Goal: Transaction & Acquisition: Obtain resource

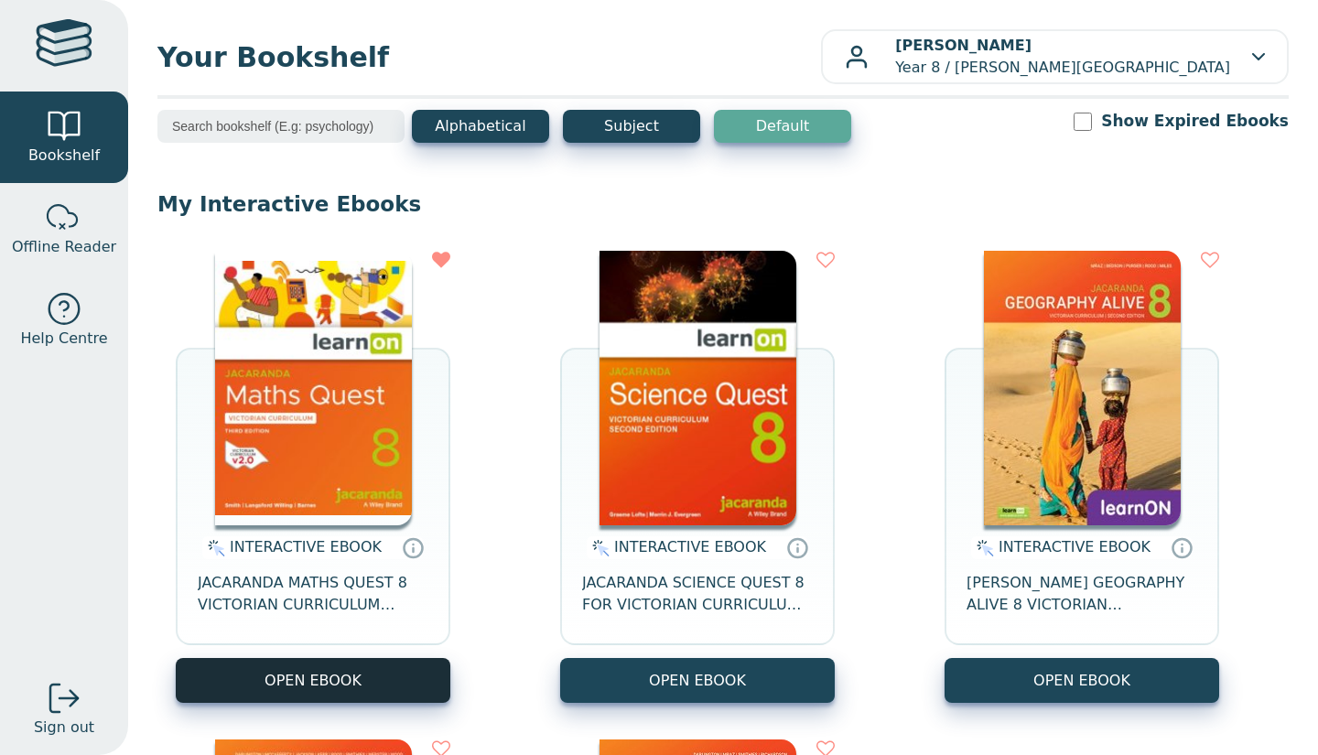
click at [397, 665] on button "OPEN EBOOK" at bounding box center [313, 680] width 275 height 45
click at [376, 664] on button "OPEN EBOOK" at bounding box center [313, 680] width 275 height 45
